Goal: Transaction & Acquisition: Purchase product/service

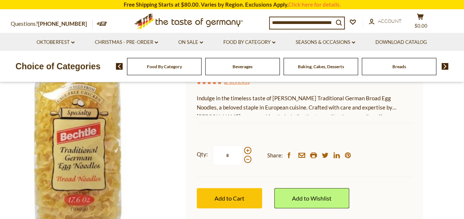
scroll to position [157, 0]
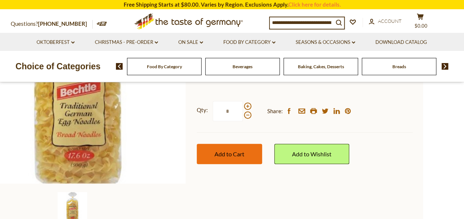
click at [221, 144] on button "Add to Cart" at bounding box center [229, 154] width 65 height 20
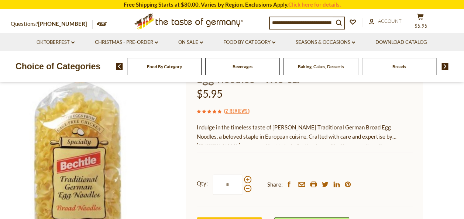
scroll to position [128, 0]
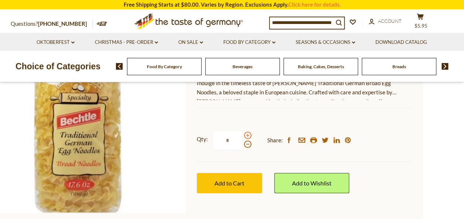
click at [246, 135] on span at bounding box center [247, 135] width 7 height 7
click at [243, 135] on input "*" at bounding box center [228, 140] width 30 height 20
click at [246, 135] on span at bounding box center [247, 135] width 7 height 7
click at [243, 135] on input "*" at bounding box center [228, 140] width 30 height 20
click at [247, 144] on span at bounding box center [247, 144] width 7 height 7
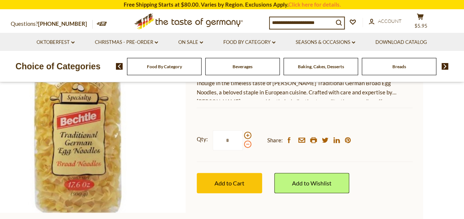
click at [243, 144] on input "*" at bounding box center [228, 140] width 30 height 20
click at [248, 136] on span at bounding box center [247, 135] width 7 height 7
click at [243, 136] on input "*" at bounding box center [228, 140] width 30 height 20
type input "*"
click at [421, 21] on button "cart $5.95" at bounding box center [421, 22] width 22 height 18
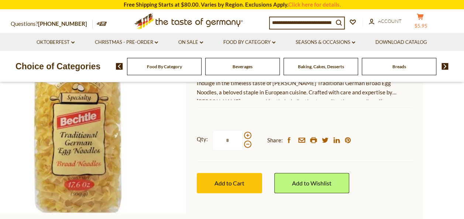
scroll to position [0, 0]
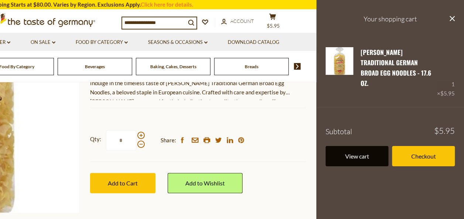
click at [376, 150] on link "View cart" at bounding box center [357, 156] width 63 height 20
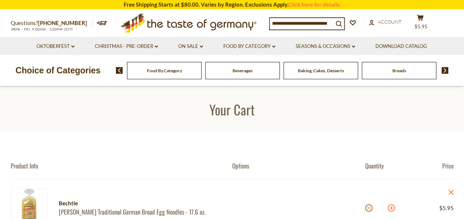
click at [390, 209] on button at bounding box center [391, 208] width 7 height 7
type input "*"
click at [390, 209] on button at bounding box center [391, 208] width 7 height 7
type input "*"
click at [390, 209] on button at bounding box center [391, 208] width 7 height 7
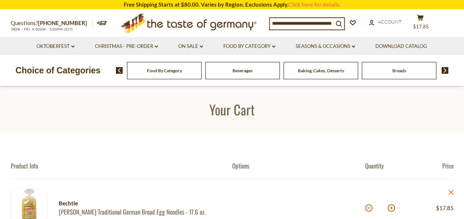
type input "*"
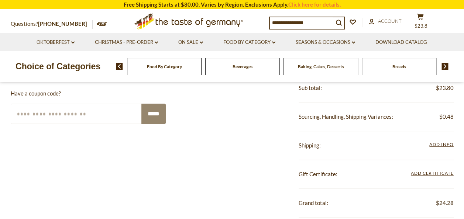
scroll to position [179, 0]
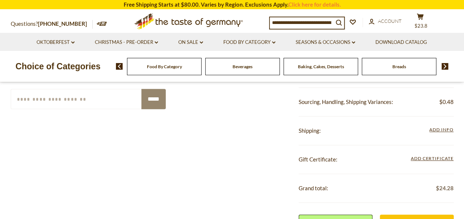
click at [463, 217] on section "Product Info Options Quantity Price Bechtle Bechtle Traditional German Broad Eg…" at bounding box center [232, 149] width 464 height 391
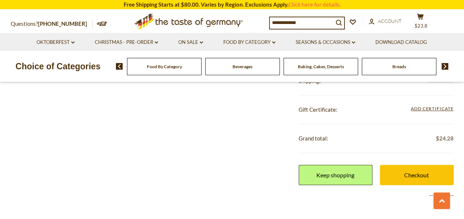
scroll to position [233, 0]
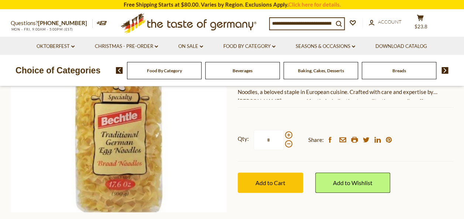
scroll to position [128, 0]
